Goal: Task Accomplishment & Management: Use online tool/utility

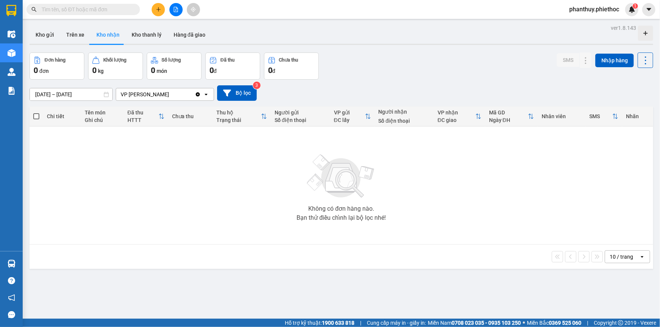
click at [124, 11] on input "text" at bounding box center [86, 9] width 89 height 8
paste input "0981109269"
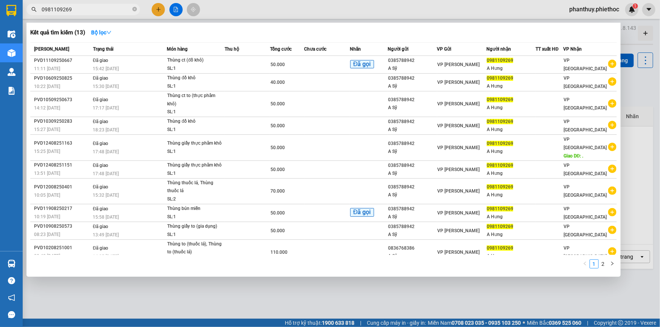
type input "0981109269"
click at [291, 302] on div at bounding box center [330, 163] width 660 height 327
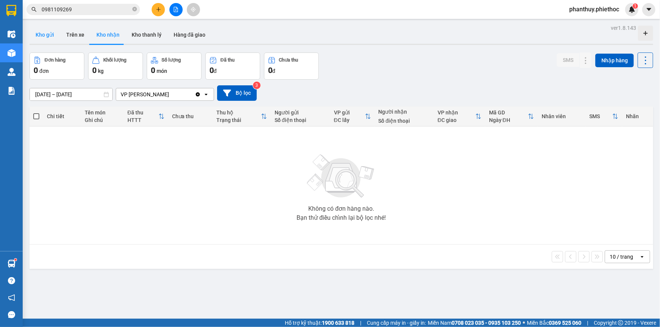
click at [45, 30] on button "Kho gửi" at bounding box center [44, 35] width 31 height 18
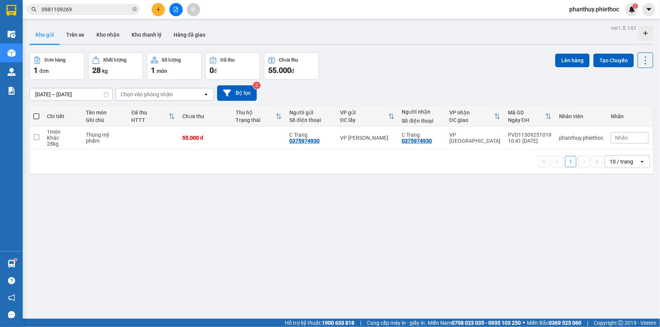
click at [34, 116] on span at bounding box center [36, 116] width 6 height 6
click at [36, 113] on input "checkbox" at bounding box center [36, 113] width 0 height 0
checkbox input "true"
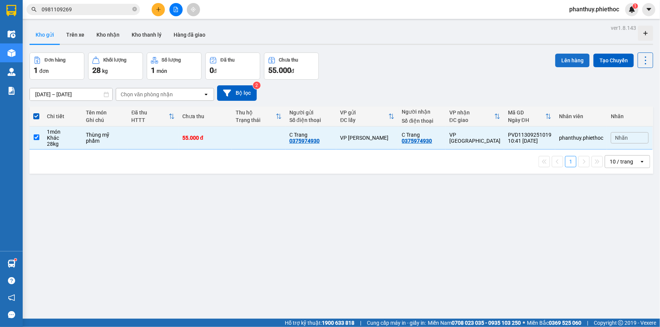
click at [564, 59] on button "Lên hàng" at bounding box center [572, 61] width 34 height 14
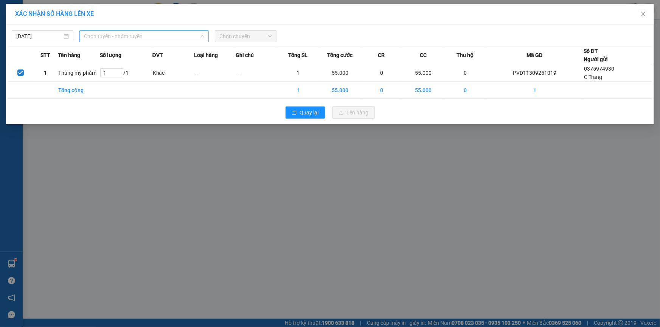
click at [125, 38] on span "Chọn tuyến - nhóm tuyến" at bounding box center [144, 36] width 120 height 11
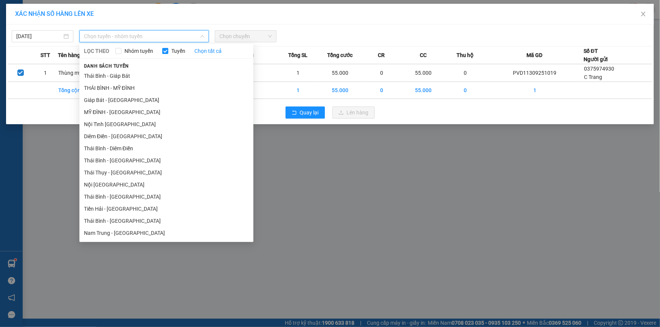
drag, startPoint x: 115, startPoint y: 115, endPoint x: 184, endPoint y: 49, distance: 95.7
click at [115, 114] on li "MỸ ĐÌNH - [GEOGRAPHIC_DATA]" at bounding box center [166, 112] width 174 height 12
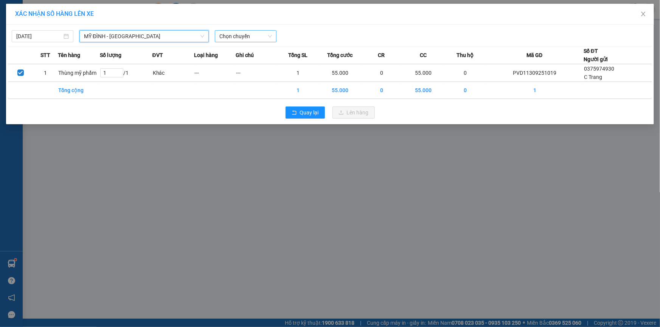
click at [231, 36] on span "Chọn chuyến" at bounding box center [245, 36] width 53 height 11
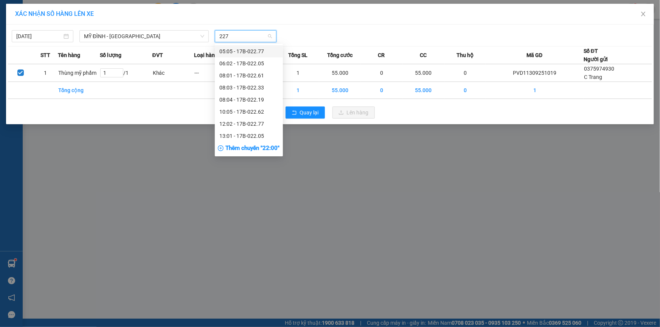
type input "2277"
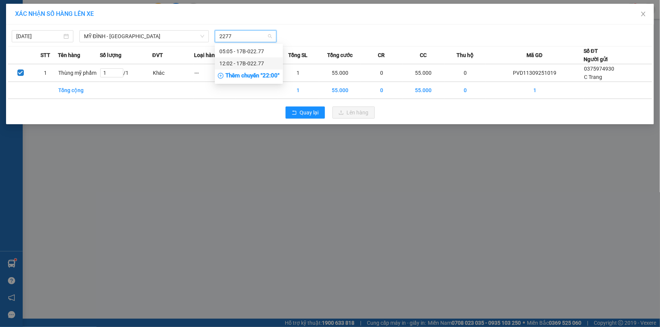
click at [260, 60] on div "12:02 - 17B-022.77" at bounding box center [248, 63] width 59 height 8
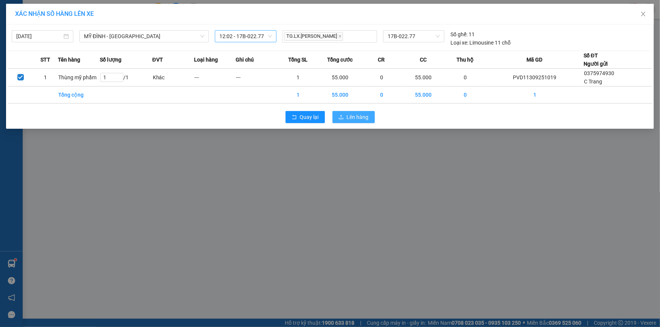
click at [363, 114] on span "Lên hàng" at bounding box center [358, 117] width 22 height 8
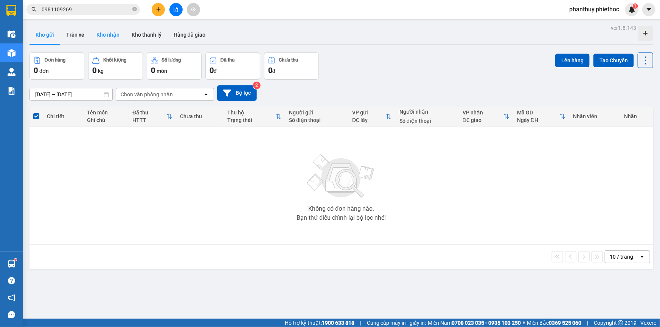
click at [115, 34] on button "Kho nhận" at bounding box center [107, 35] width 35 height 18
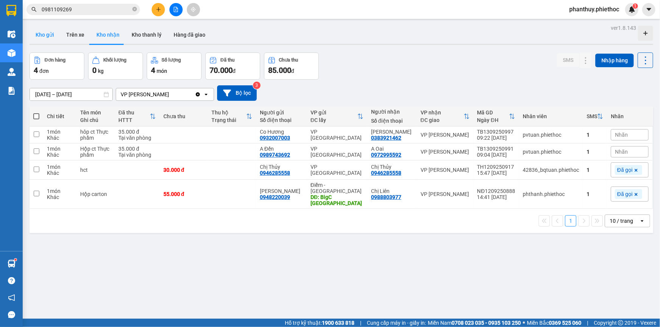
click at [44, 34] on button "Kho gửi" at bounding box center [44, 35] width 31 height 18
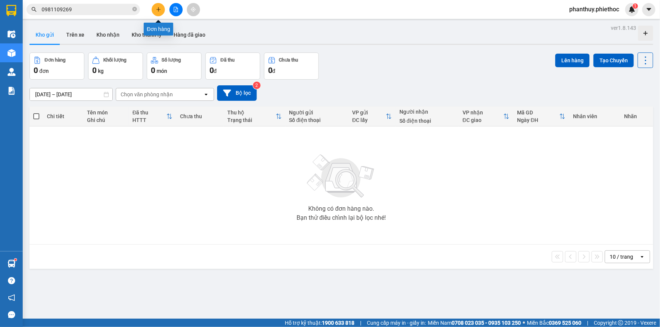
click at [158, 8] on icon "plus" at bounding box center [158, 9] width 0 height 4
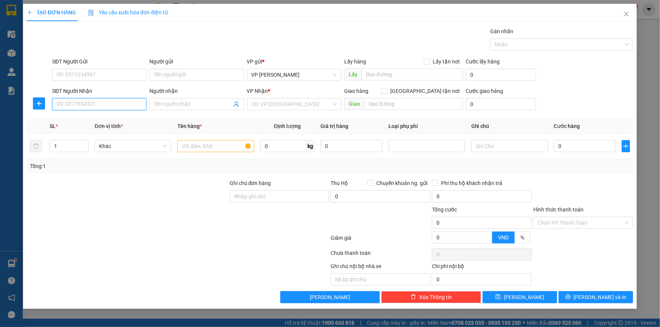
click at [84, 104] on input "SĐT Người Nhận" at bounding box center [99, 104] width 94 height 12
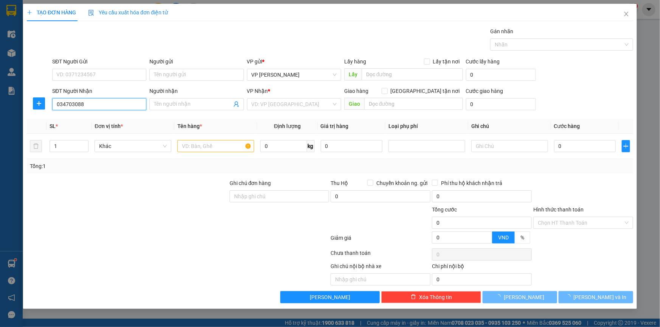
type input "0347030888"
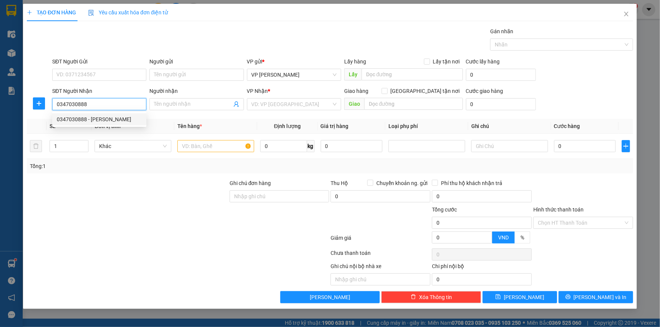
click at [100, 121] on div "0347030888 - [PERSON_NAME]" at bounding box center [99, 119] width 85 height 8
type input "C [PERSON_NAME]"
type input "0347030888"
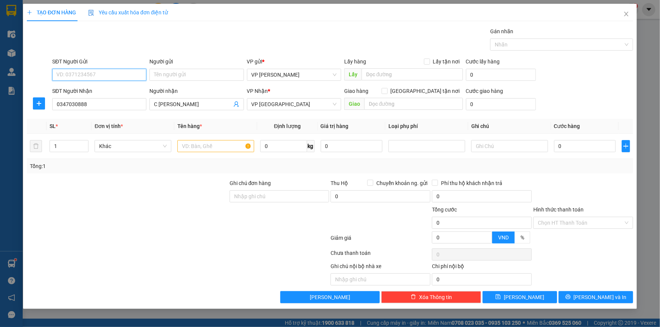
click at [79, 69] on input "SĐT Người Gửi" at bounding box center [99, 75] width 94 height 12
click at [83, 87] on div "0347030888 - [PERSON_NAME]" at bounding box center [99, 90] width 85 height 8
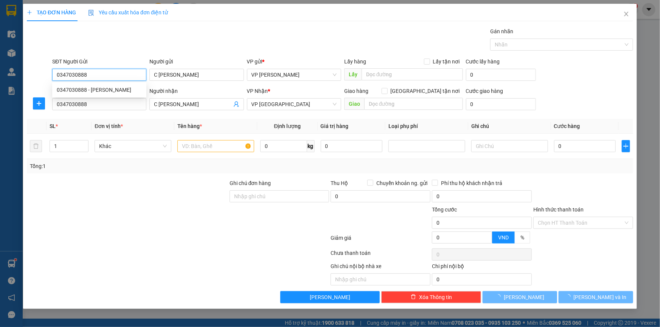
type input "0347030888"
type input "C [PERSON_NAME]"
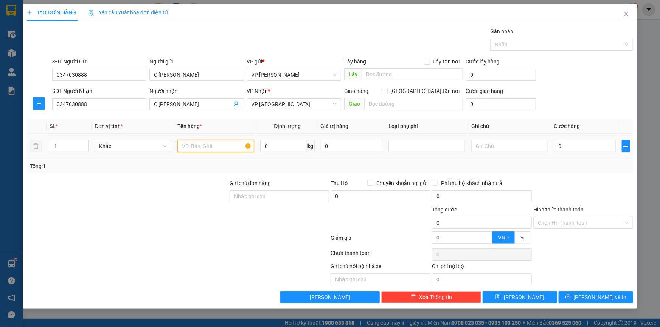
click at [215, 144] on input "text" at bounding box center [215, 146] width 77 height 12
type input "Hộp nhỏ thuốc"
type input "1"
type input "02"
type input "2"
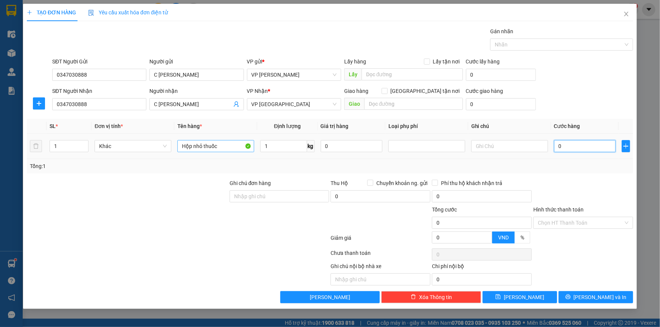
type input "2"
type input "025"
type input "25"
type input "25.000"
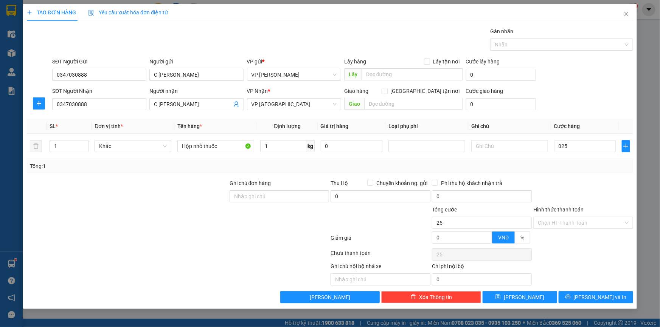
type input "25.000"
drag, startPoint x: 560, startPoint y: 101, endPoint x: 386, endPoint y: 50, distance: 181.0
click at [552, 104] on div "SĐT Người Nhận 0347030888 Người nhận C Hoàng Đào VP Nhận * VP Thái Bình Giao hà…" at bounding box center [343, 100] width 584 height 26
click at [578, 184] on div at bounding box center [582, 192] width 101 height 26
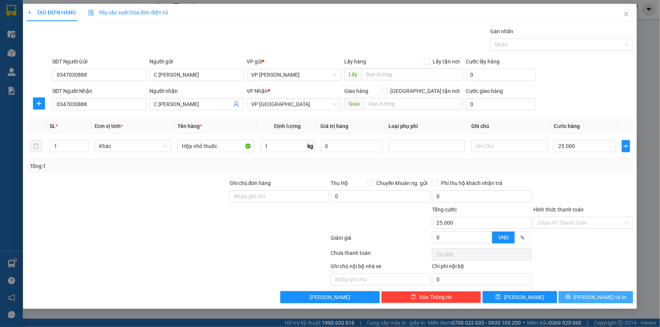
click at [605, 298] on span "[PERSON_NAME] và In" at bounding box center [600, 297] width 53 height 8
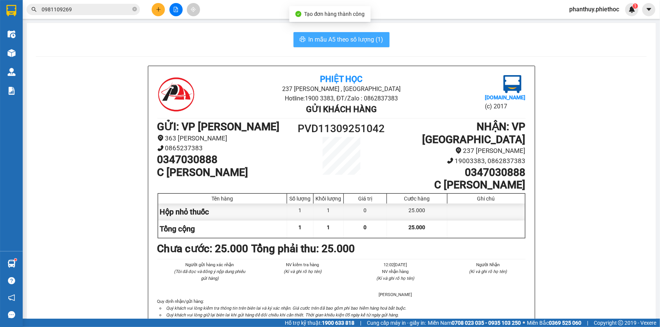
click at [332, 34] on button "In mẫu A5 theo số lượng (1)" at bounding box center [341, 39] width 96 height 15
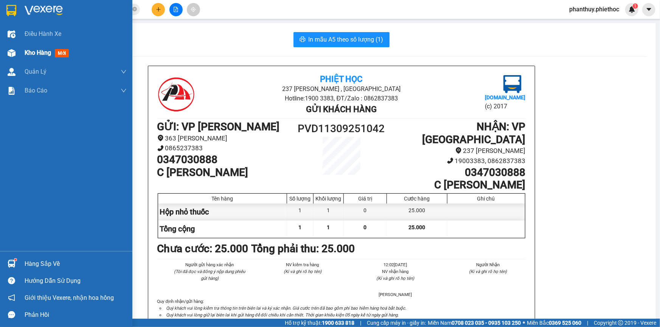
click at [52, 48] on div "Kho hàng mới" at bounding box center [76, 52] width 102 height 19
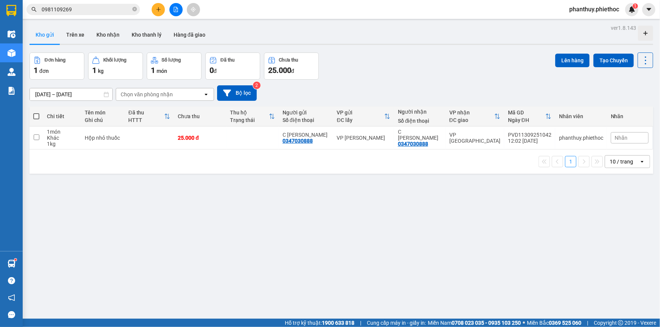
click at [33, 113] on label at bounding box center [36, 117] width 6 height 8
click at [36, 113] on input "checkbox" at bounding box center [36, 113] width 0 height 0
checkbox input "true"
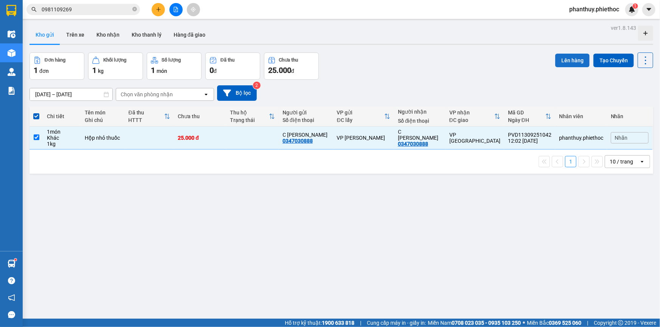
click at [563, 61] on button "Lên hàng" at bounding box center [572, 61] width 34 height 14
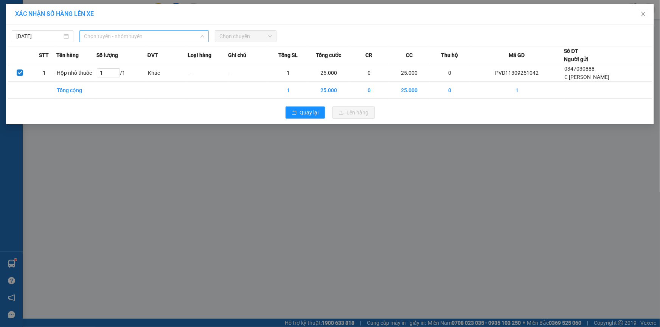
click at [113, 33] on span "Chọn tuyến - nhóm tuyến" at bounding box center [144, 36] width 120 height 11
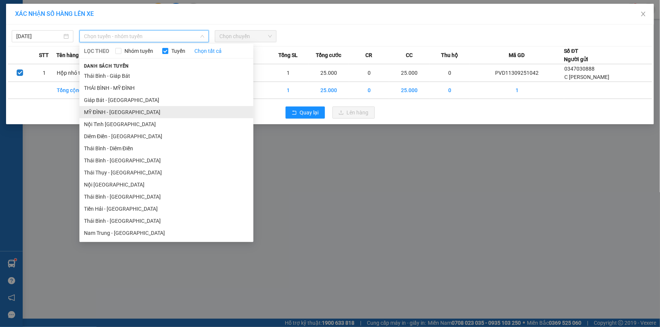
click at [103, 113] on li "MỸ ĐÌNH - [GEOGRAPHIC_DATA]" at bounding box center [166, 112] width 174 height 12
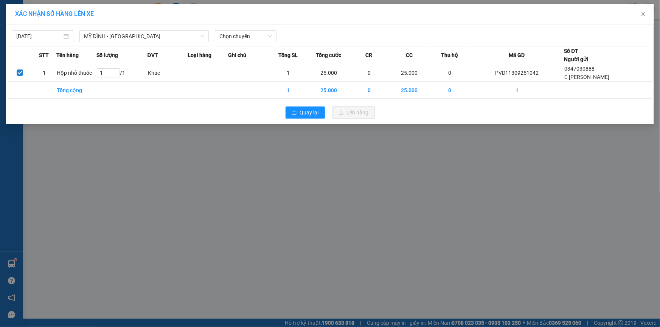
click at [231, 27] on div "[DATE] MỸ ĐÌNH - [GEOGRAPHIC_DATA] LỌC THEO Nhóm tuyến Tuyến Chọn tất cả Danh s…" at bounding box center [330, 34] width 644 height 16
click at [224, 34] on span "Chọn chuyến" at bounding box center [245, 36] width 53 height 11
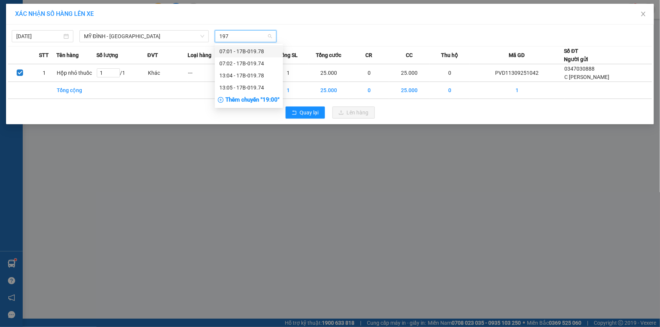
type input "1978"
click at [227, 64] on div "13:04 - 17B-019.78" at bounding box center [248, 63] width 59 height 8
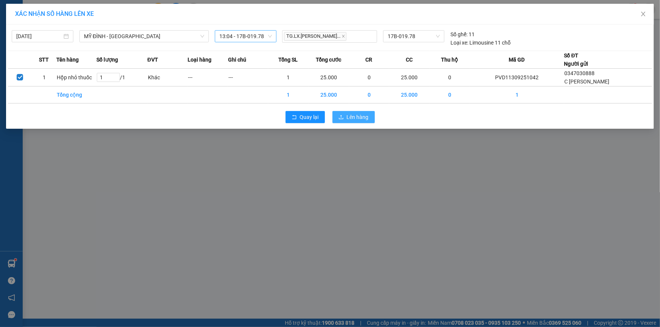
click at [358, 113] on span "Lên hàng" at bounding box center [358, 117] width 22 height 8
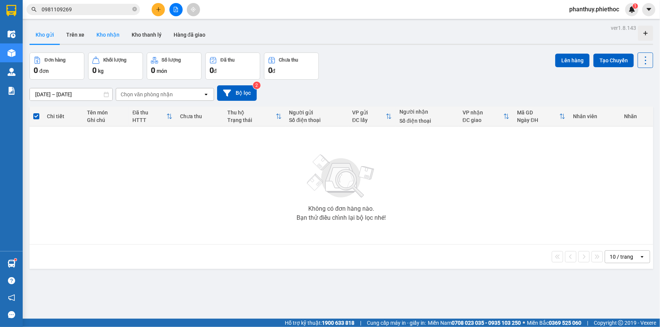
click at [110, 28] on button "Kho nhận" at bounding box center [107, 35] width 35 height 18
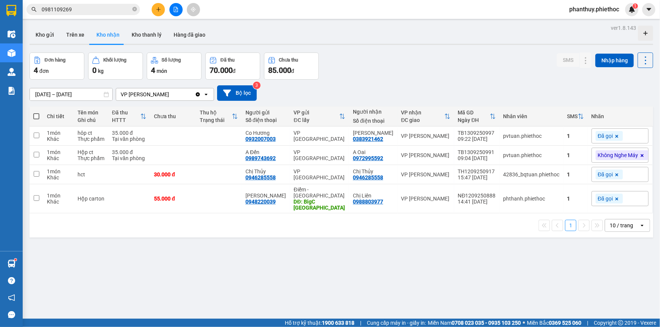
click at [640, 154] on icon at bounding box center [642, 155] width 5 height 5
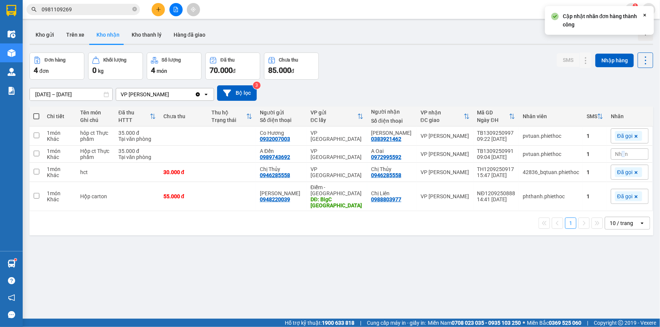
click at [618, 153] on span "Nhãn" at bounding box center [621, 154] width 13 height 6
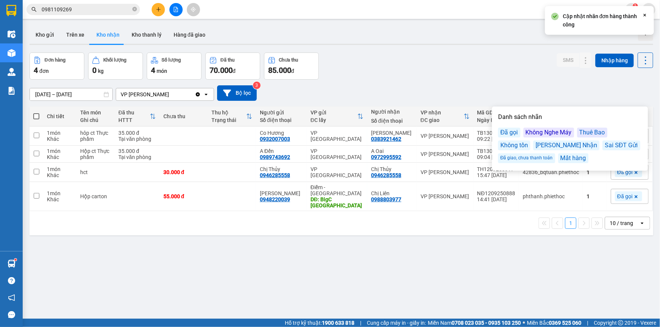
click at [513, 129] on div "Đã gọi" at bounding box center [509, 133] width 22 height 10
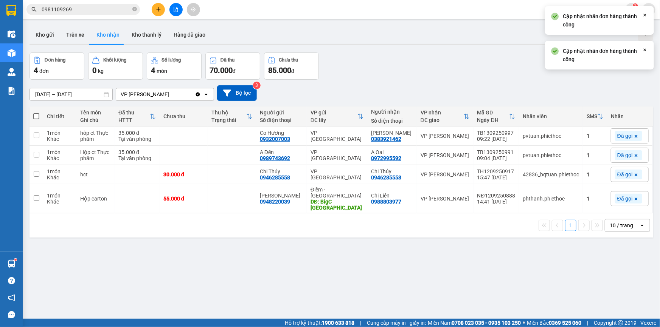
click at [484, 61] on div "Đơn hàng 4 đơn Khối lượng 0 kg Số lượng 4 món Đã thu 70.000 đ Chưa thu 85.000 đ…" at bounding box center [340, 66] width 623 height 27
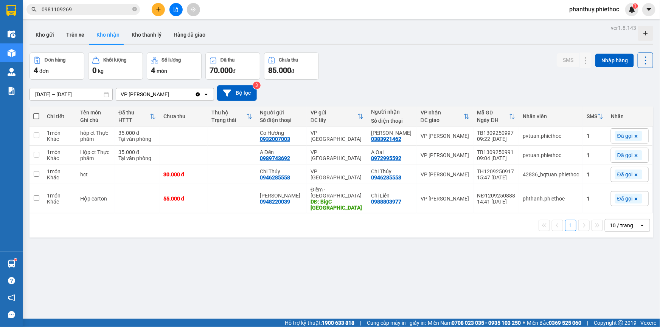
click at [446, 59] on div "Đơn hàng 4 đơn Khối lượng 0 kg Số lượng 4 món Đã thu 70.000 đ Chưa thu 85.000 đ…" at bounding box center [340, 66] width 623 height 27
click at [568, 155] on icon at bounding box center [570, 155] width 5 height 5
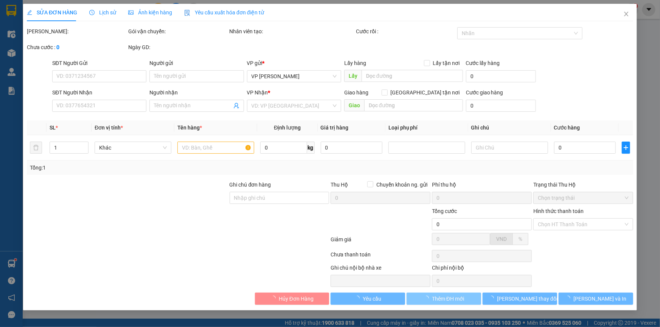
type input "0989743692"
type input "A Đến"
type input "0972995592"
type input "A Oai"
type input "35.000"
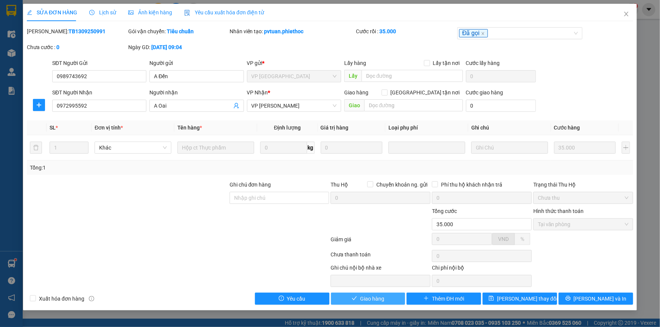
click at [383, 299] on span "Giao hàng" at bounding box center [372, 299] width 24 height 8
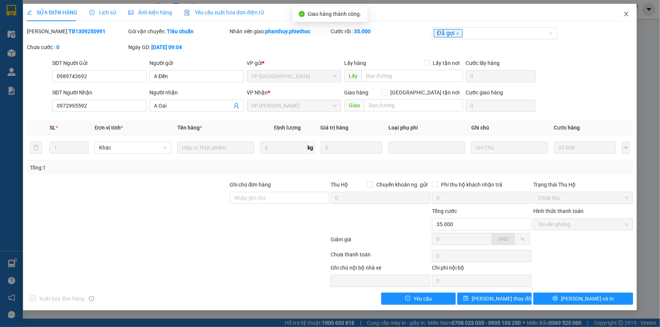
click at [627, 14] on icon "close" at bounding box center [626, 14] width 6 height 6
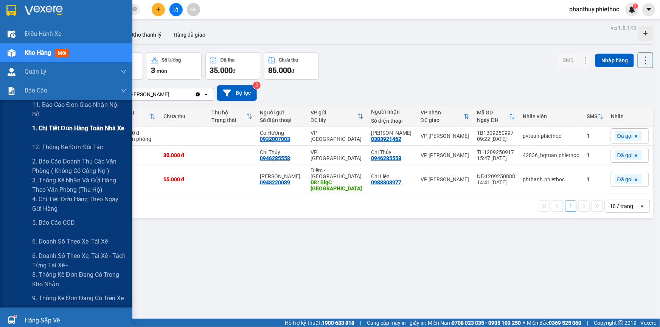
click at [63, 130] on span "1. Chi tiết đơn hàng toàn nhà xe" at bounding box center [78, 128] width 93 height 9
